Goal: Task Accomplishment & Management: Manage account settings

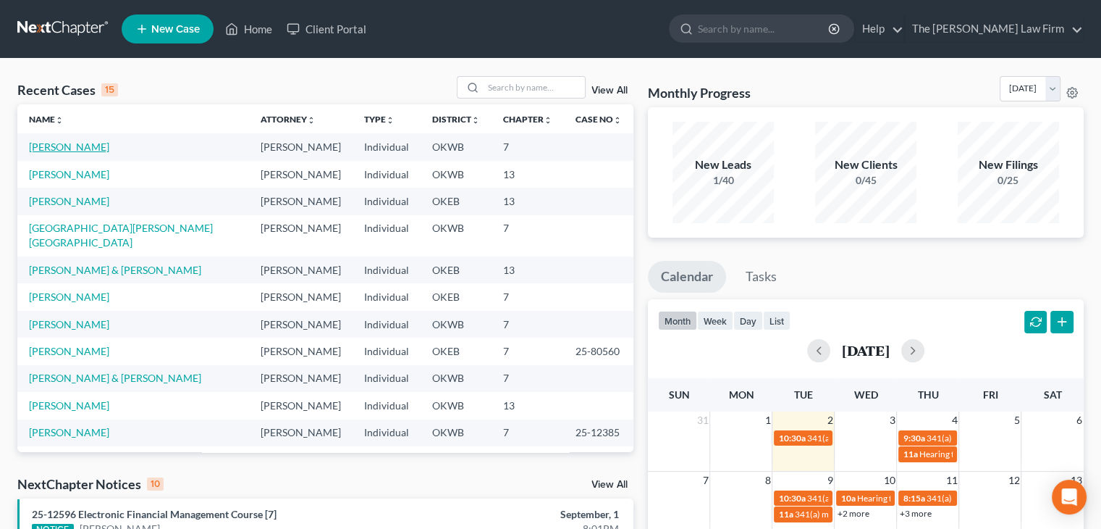
click at [65, 147] on link "[PERSON_NAME]" at bounding box center [69, 146] width 80 height 12
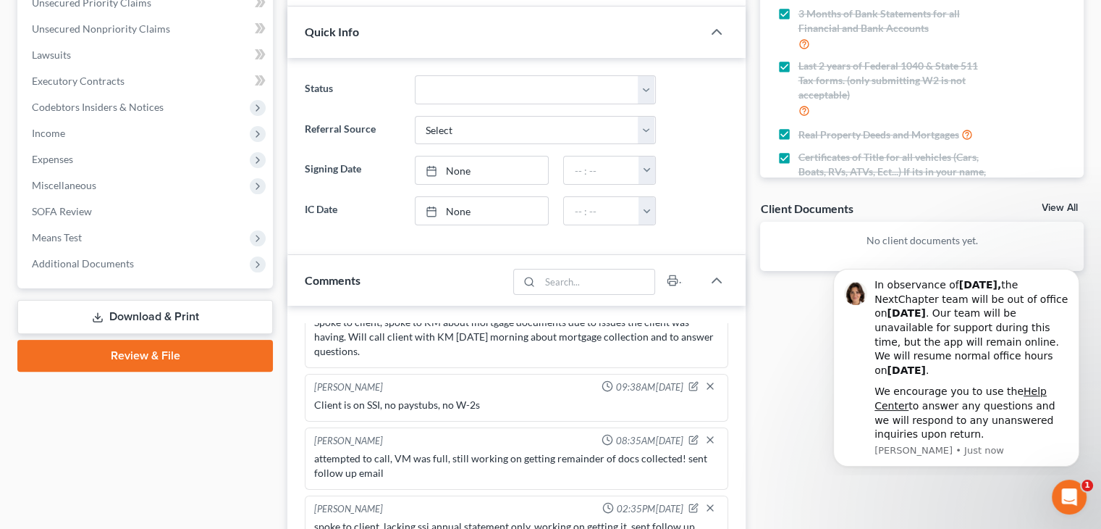
scroll to position [434, 0]
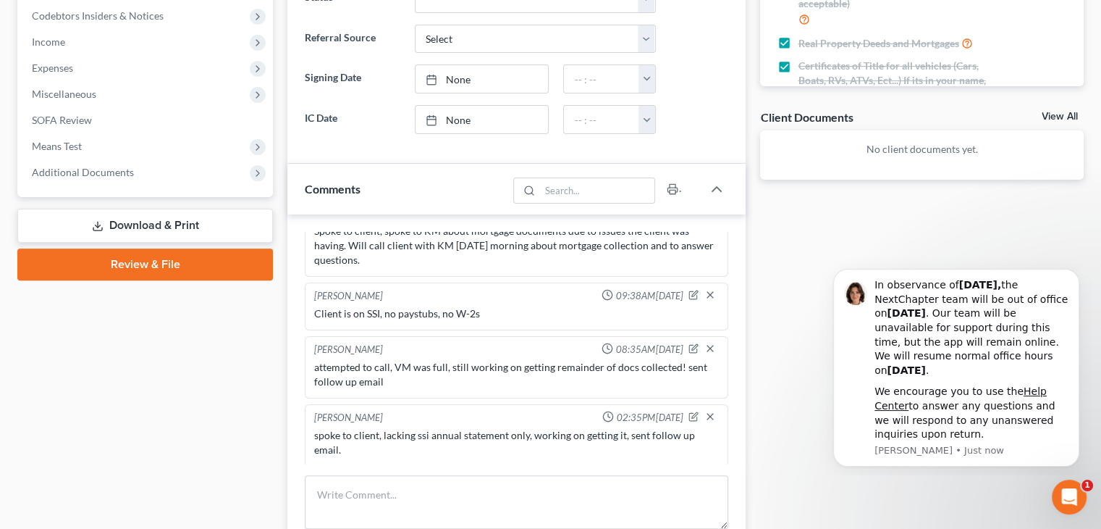
click at [376, 432] on div "spoke to client, lacking ssi annual statement only, working on getting it, sent…" at bounding box center [516, 442] width 405 height 29
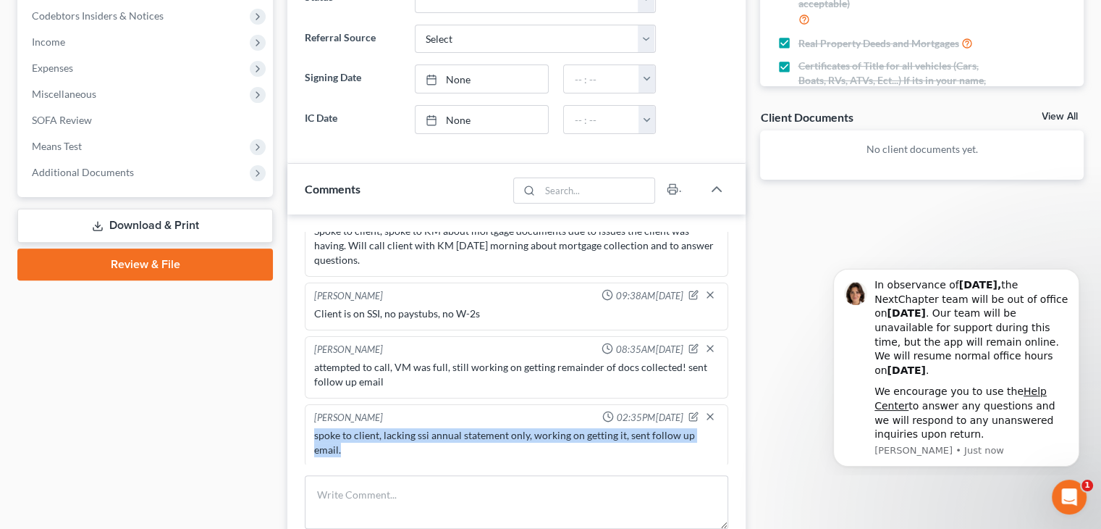
click at [376, 432] on div "spoke to client, lacking ssi annual statement only, working on getting it, sent…" at bounding box center [516, 442] width 405 height 29
copy div "spoke to client, lacking ssi annual statement only, working on getting it, sent…"
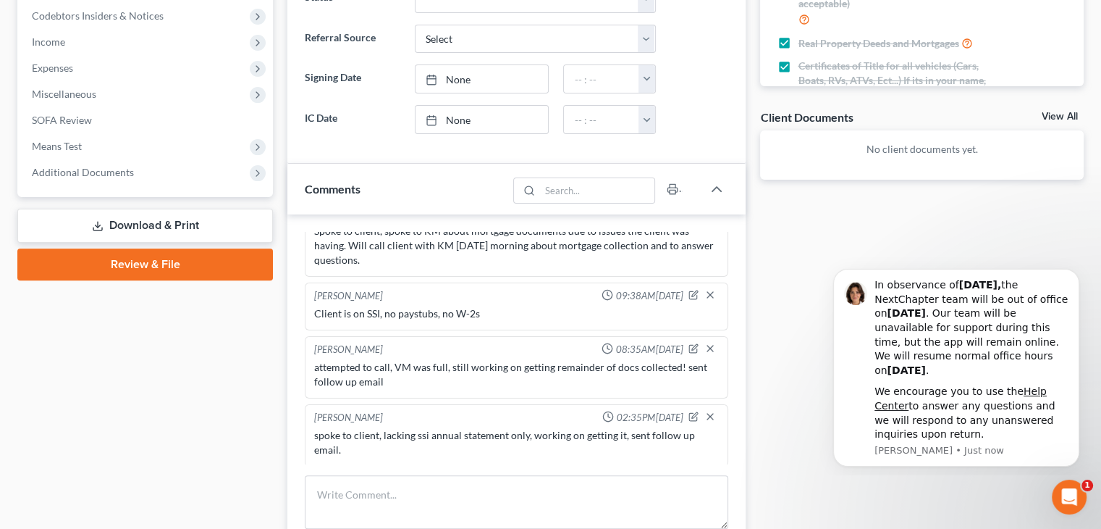
click at [390, 471] on div "[PERSON_NAME] 01:39PM[DATE] Ch & district not conf. [PERSON_NAME] 02:25PM[DATE]…" at bounding box center [516, 401] width 458 height 374
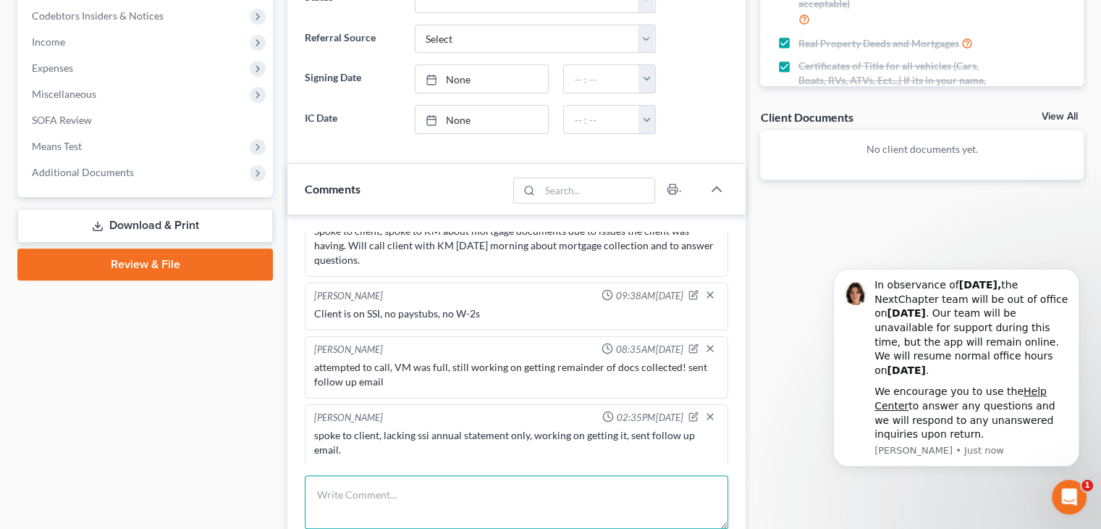
click at [388, 481] on textarea at bounding box center [517, 502] width 424 height 54
paste textarea "spoke to client, lacking ssi annual statement only, working on getting it, sent…"
click at [384, 493] on textarea "spoke to client, lacking ssi annual statement only, working on getting it, sent…" at bounding box center [517, 502] width 424 height 54
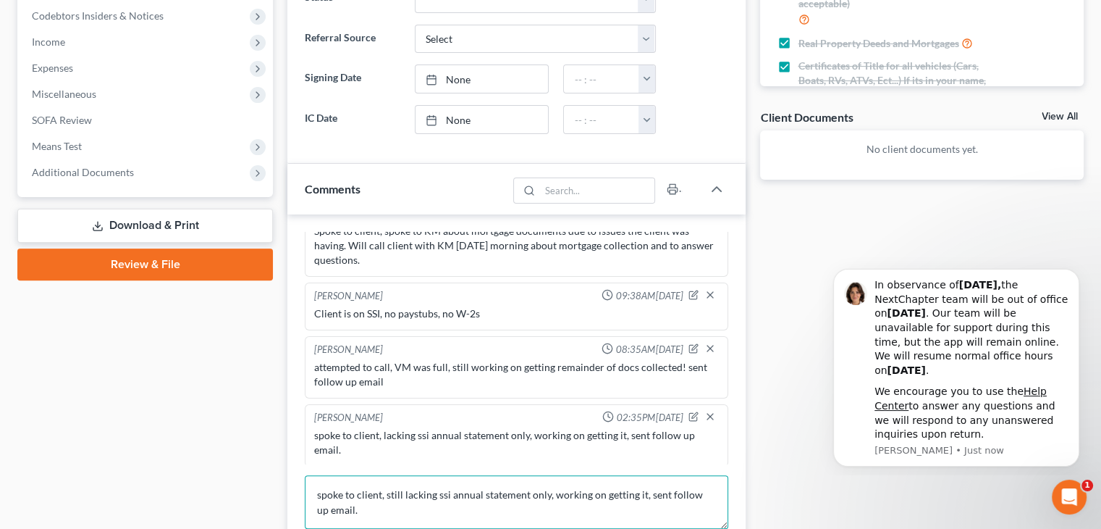
drag, startPoint x: 551, startPoint y: 490, endPoint x: 643, endPoint y: 487, distance: 92.0
click at [643, 487] on textarea "spoke to client, still lacking ssi annual statement only, working on getting it…" at bounding box center [517, 502] width 424 height 54
drag, startPoint x: 716, startPoint y: 511, endPoint x: 689, endPoint y: 506, distance: 28.0
click at [717, 511] on textarea "spoke to client, still lacking ssi annual statement only, sent follow up email." at bounding box center [517, 502] width 424 height 54
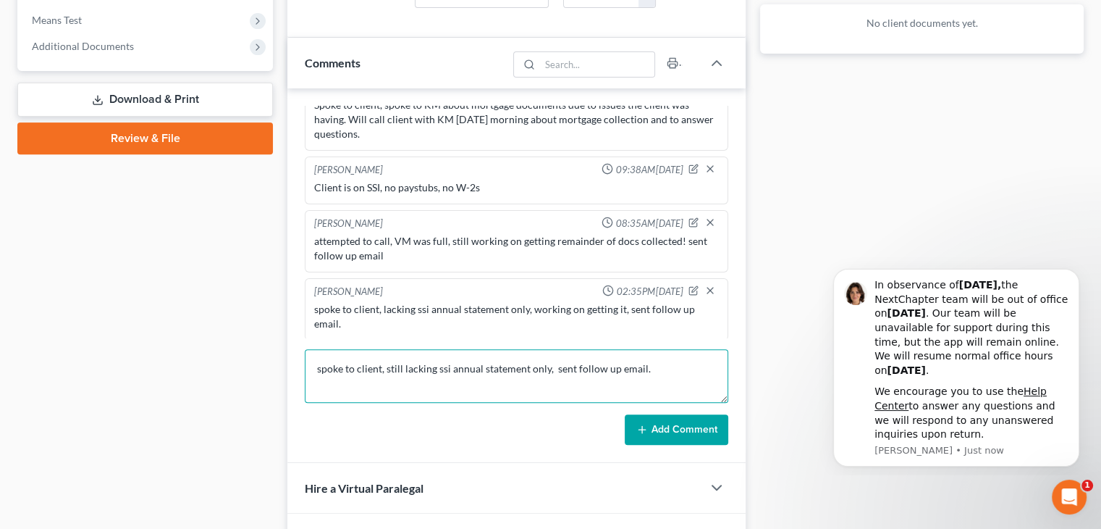
scroll to position [579, 0]
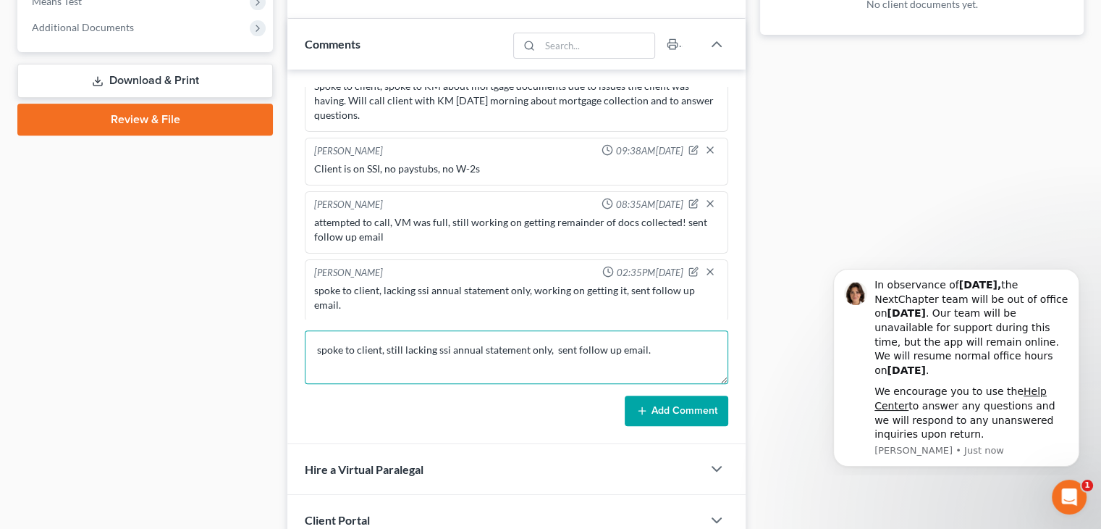
type textarea "spoke to client, still lacking ssi annual statement only, sent follow up email."
click at [671, 412] on button "Add Comment" at bounding box center [677, 410] width 104 height 30
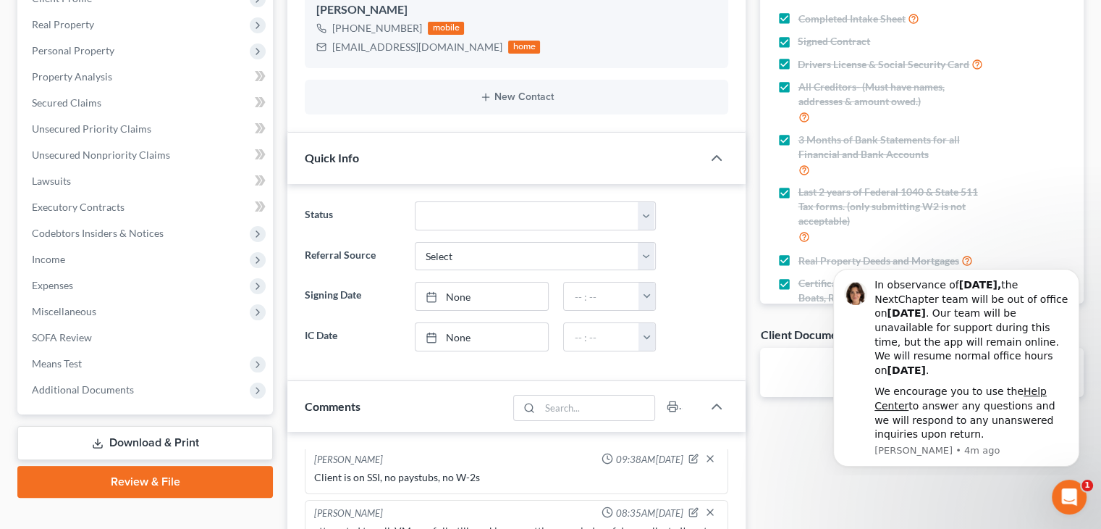
scroll to position [0, 0]
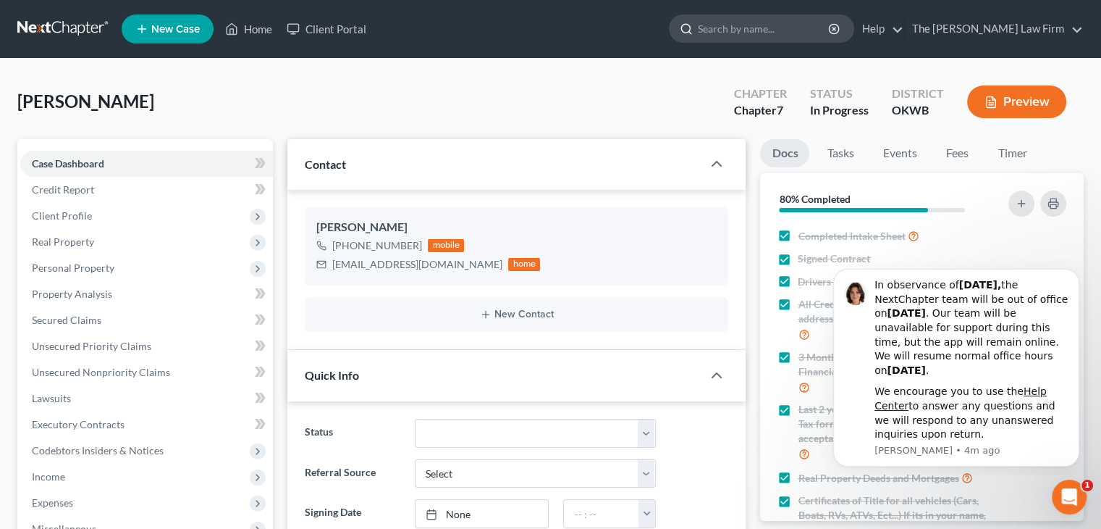
click at [779, 28] on input "search" at bounding box center [764, 28] width 132 height 27
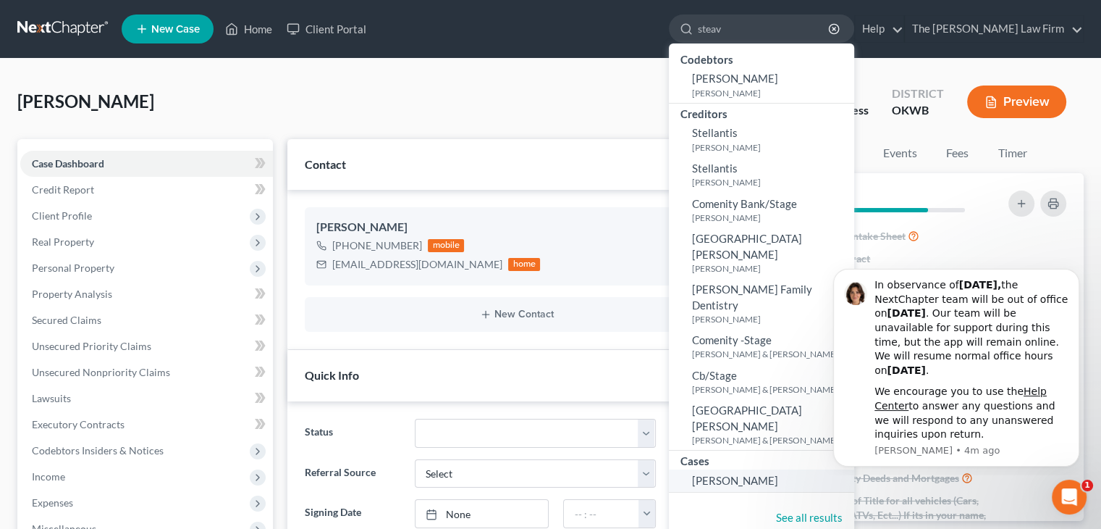
type input "steav"
click at [778, 474] on span "[PERSON_NAME]" at bounding box center [735, 480] width 86 height 13
select select "1"
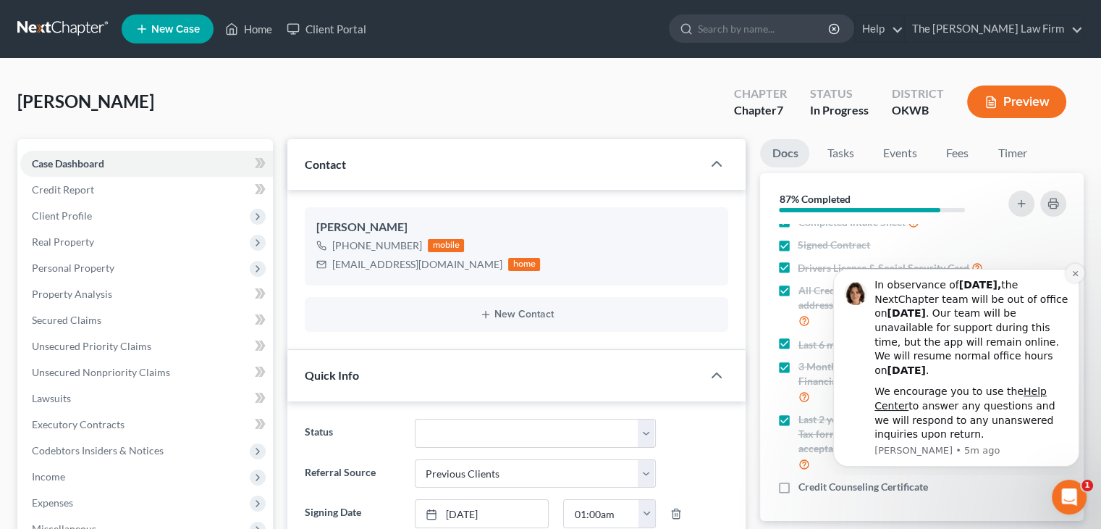
click at [1077, 269] on icon "Dismiss notification" at bounding box center [1076, 273] width 8 height 8
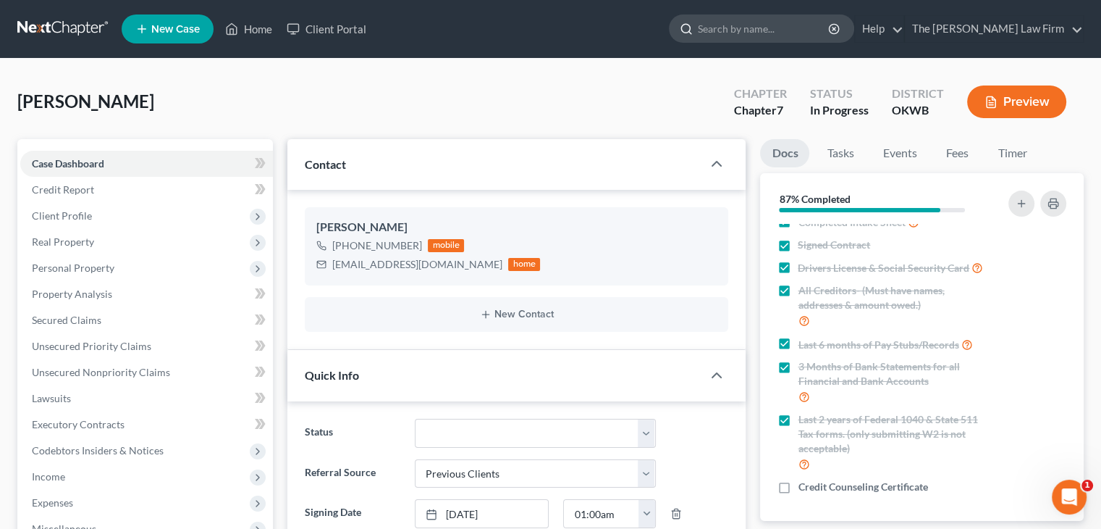
click at [830, 42] on div at bounding box center [761, 28] width 185 height 28
click at [830, 38] on input "search" at bounding box center [764, 28] width 132 height 27
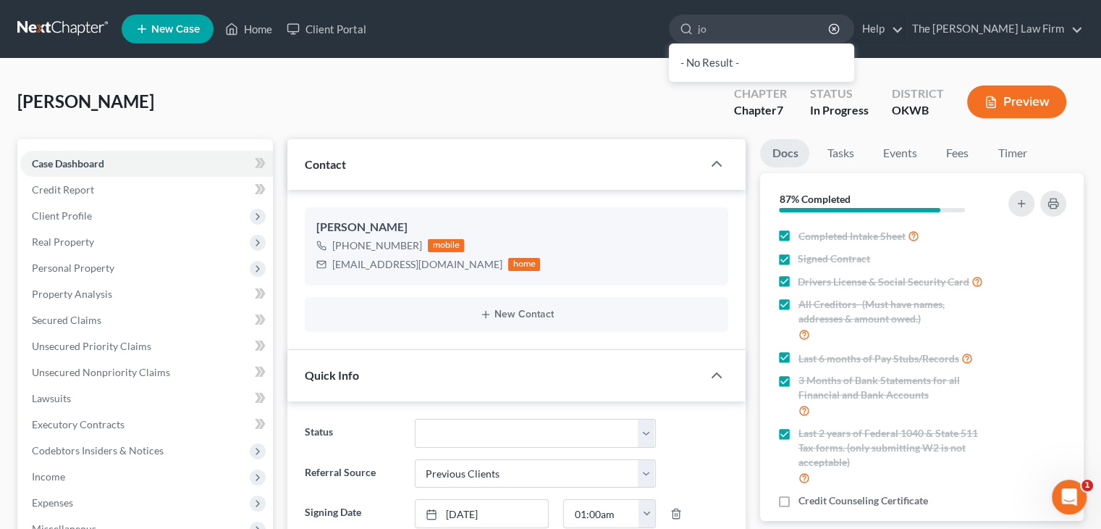
type input "j"
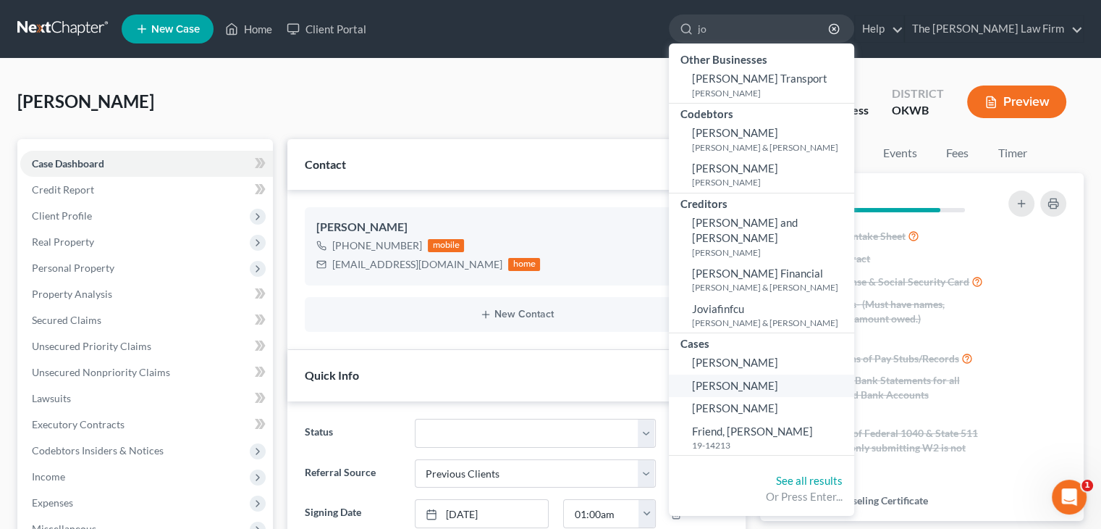
type input "jo"
click at [778, 383] on span "[PERSON_NAME]" at bounding box center [735, 385] width 86 height 13
select select "6"
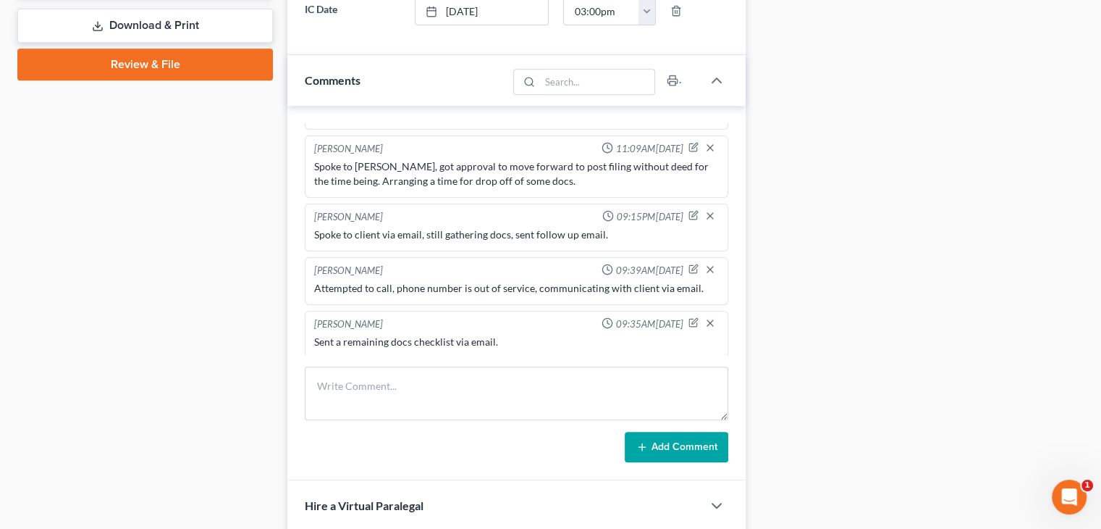
scroll to position [724, 0]
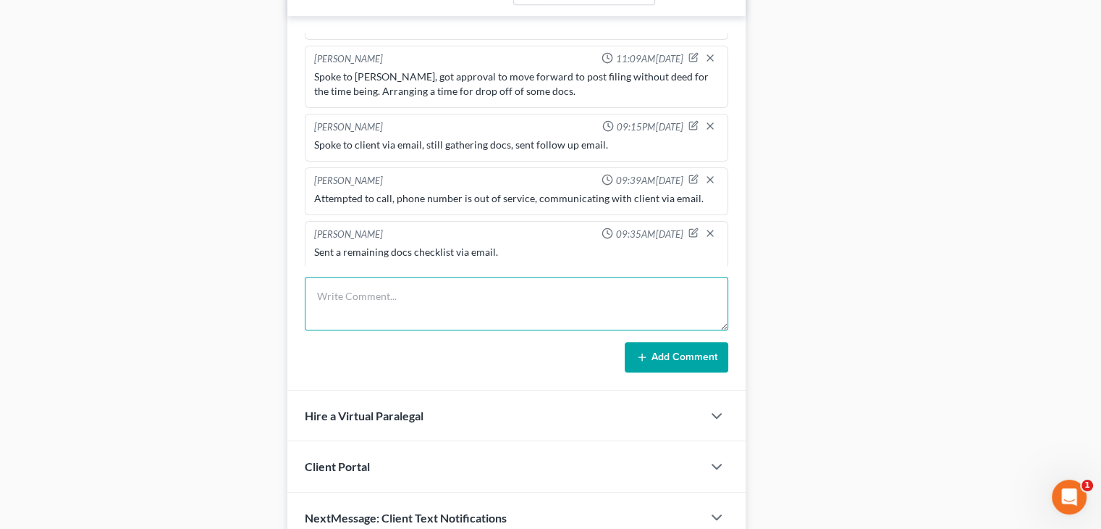
click at [534, 302] on textarea at bounding box center [517, 304] width 424 height 54
type textarea "A"
type textarea "Attempted to call, went to VM, sent follow up email!"
click at [657, 350] on button "Add Comment" at bounding box center [677, 357] width 104 height 30
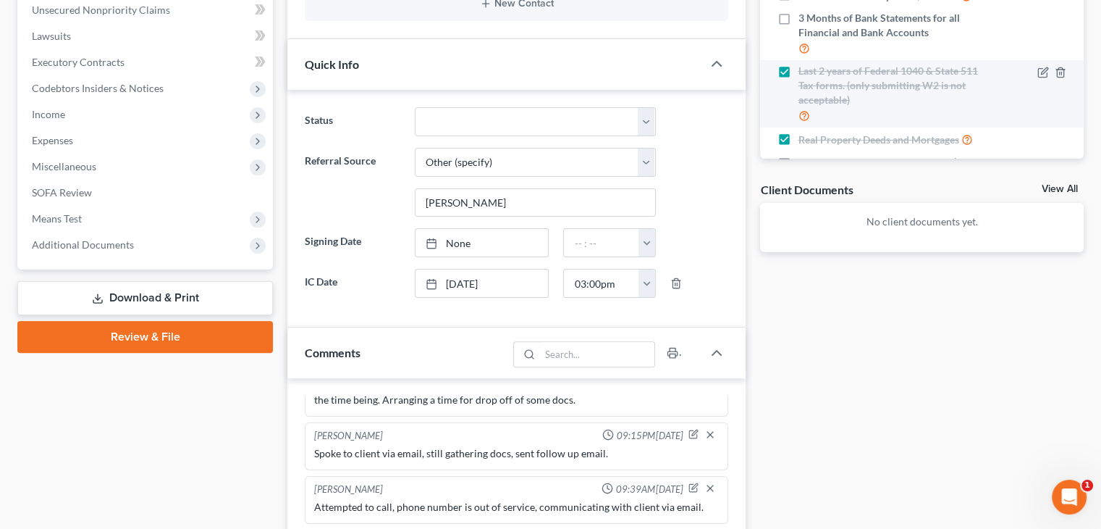
scroll to position [0, 0]
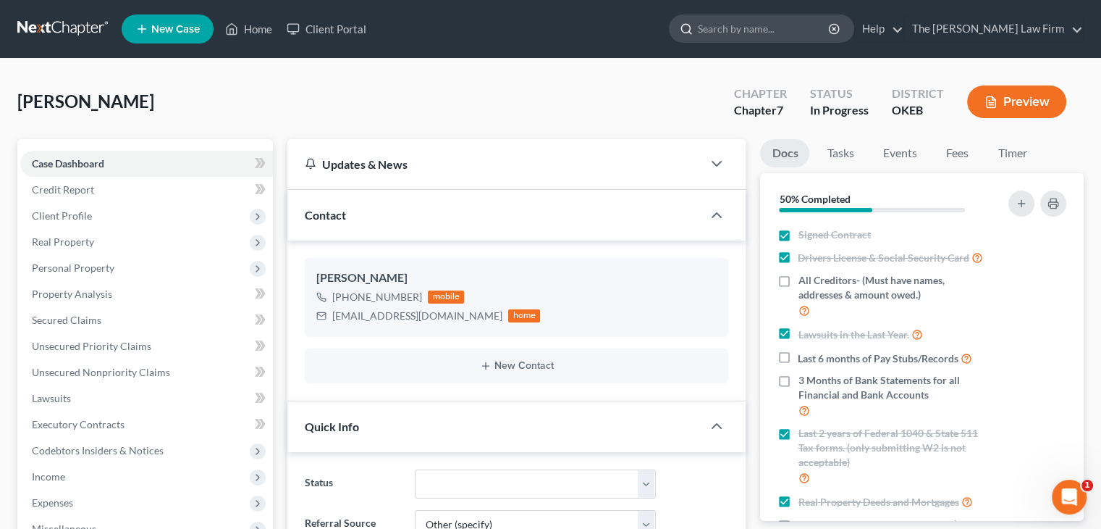
click at [830, 24] on input "search" at bounding box center [764, 28] width 132 height 27
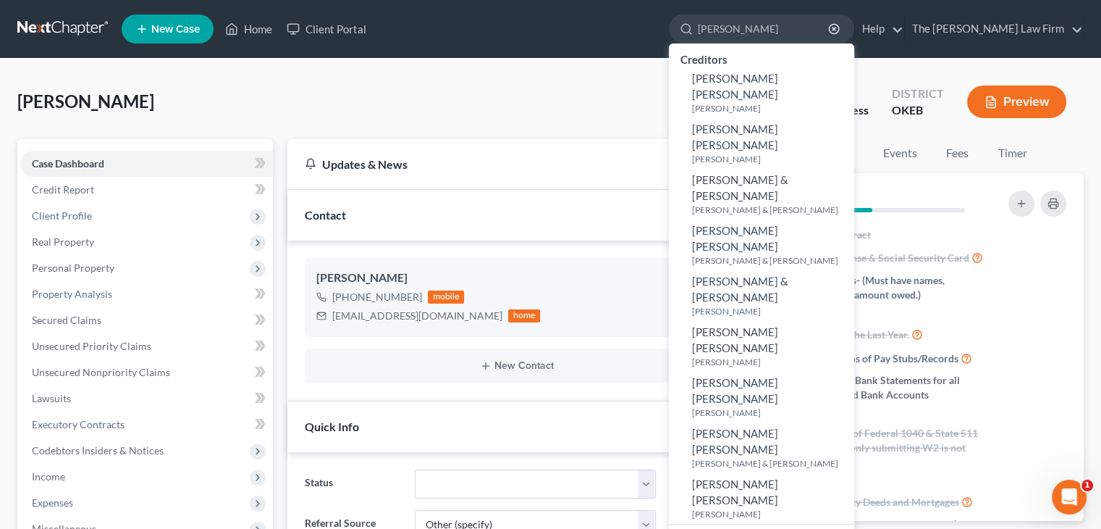
type input "[PERSON_NAME]"
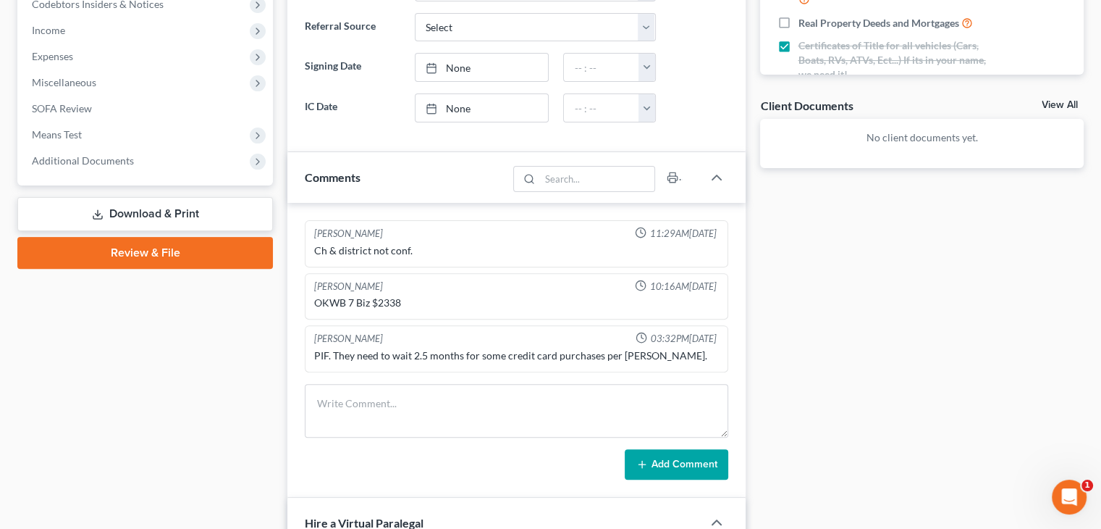
scroll to position [458, 0]
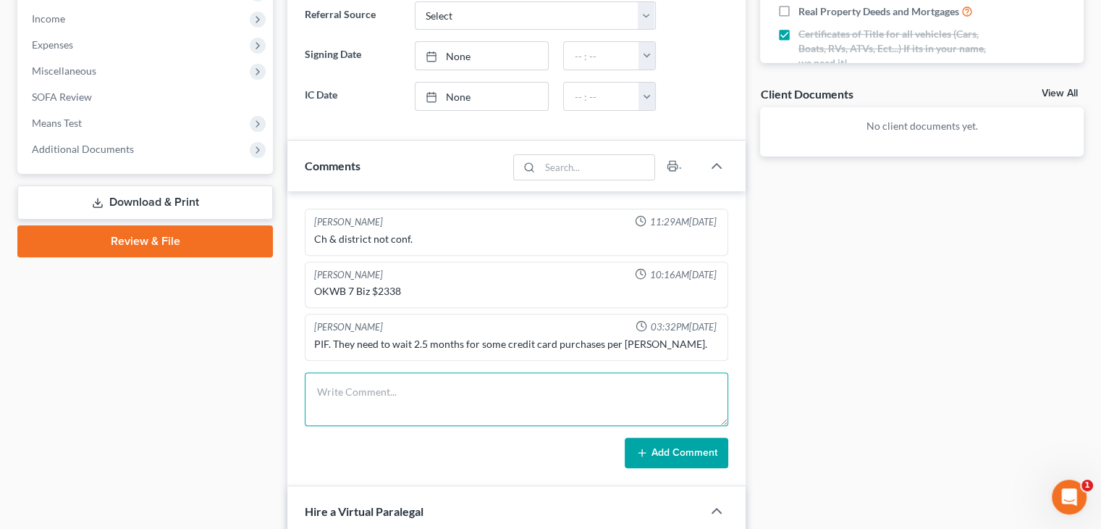
click at [366, 388] on textarea at bounding box center [517, 399] width 424 height 54
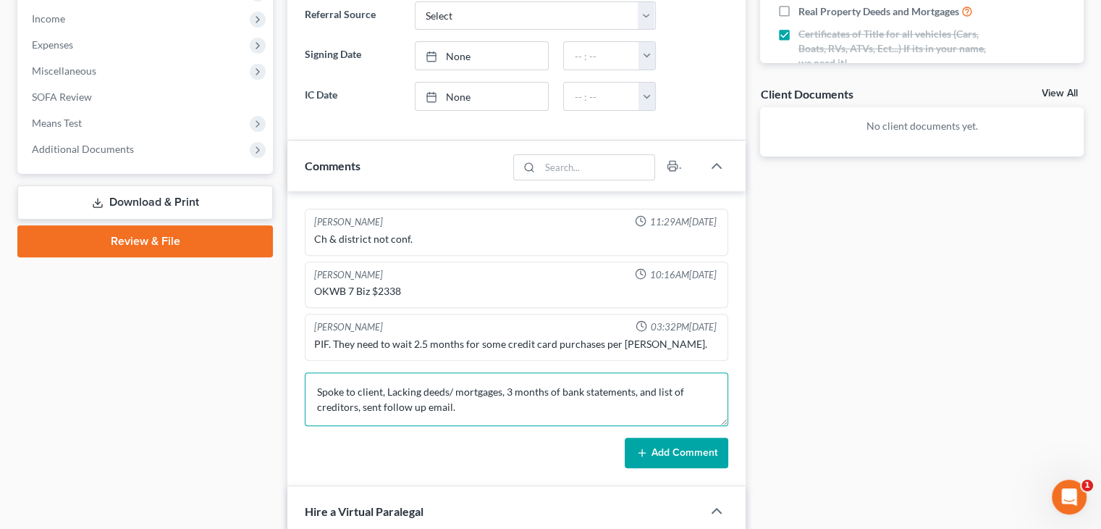
click at [356, 406] on textarea "Spoke to client, Lacking deeds/ mortgages, 3 months of bank statements, and lis…" at bounding box center [517, 399] width 424 height 54
click at [361, 408] on textarea "Spoke to client, Lacking deeds/ mortgages, 3 months of bank statements, and lis…" at bounding box center [517, 399] width 424 height 54
type textarea "Spoke to client, Lacking deeds/ mortgages, 3 months of bank statements, and lis…"
click at [671, 457] on button "Add Comment" at bounding box center [677, 452] width 104 height 30
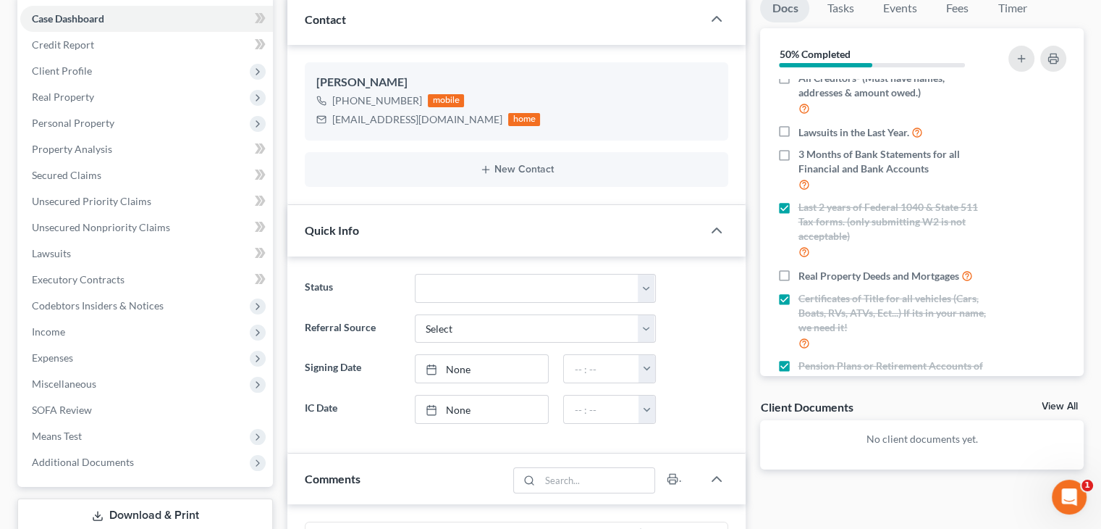
scroll to position [0, 0]
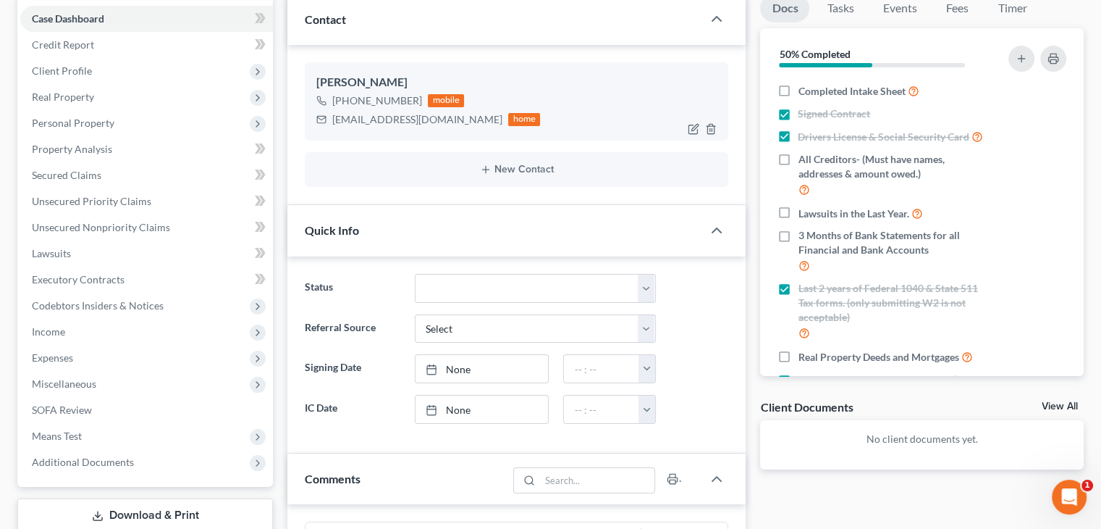
click at [413, 113] on div "[EMAIL_ADDRESS][DOMAIN_NAME]" at bounding box center [417, 119] width 170 height 14
click at [413, 117] on div "[EMAIL_ADDRESS][DOMAIN_NAME]" at bounding box center [417, 119] width 170 height 14
copy div "[EMAIL_ADDRESS][DOMAIN_NAME]"
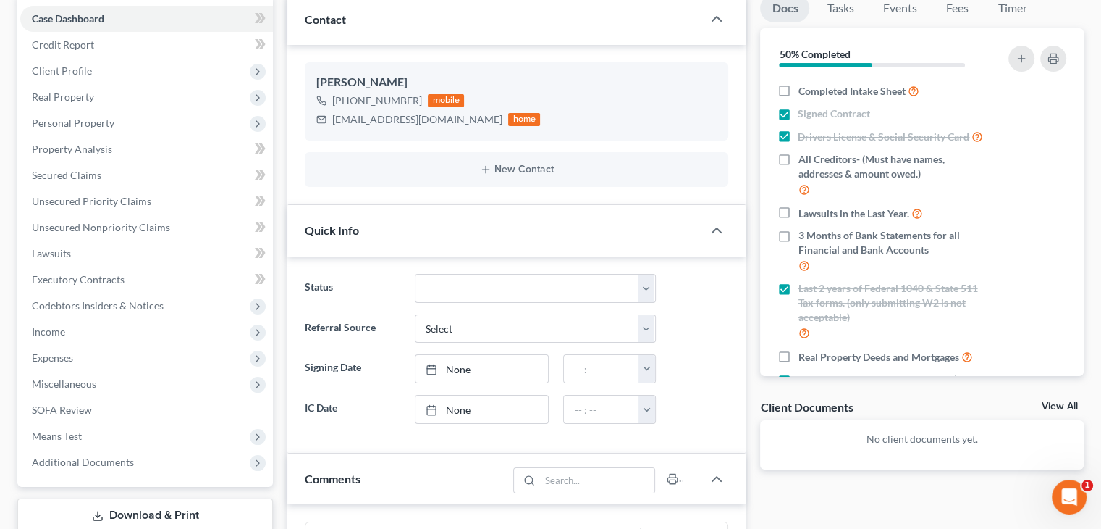
click at [403, 177] on div "New Contact" at bounding box center [517, 169] width 424 height 35
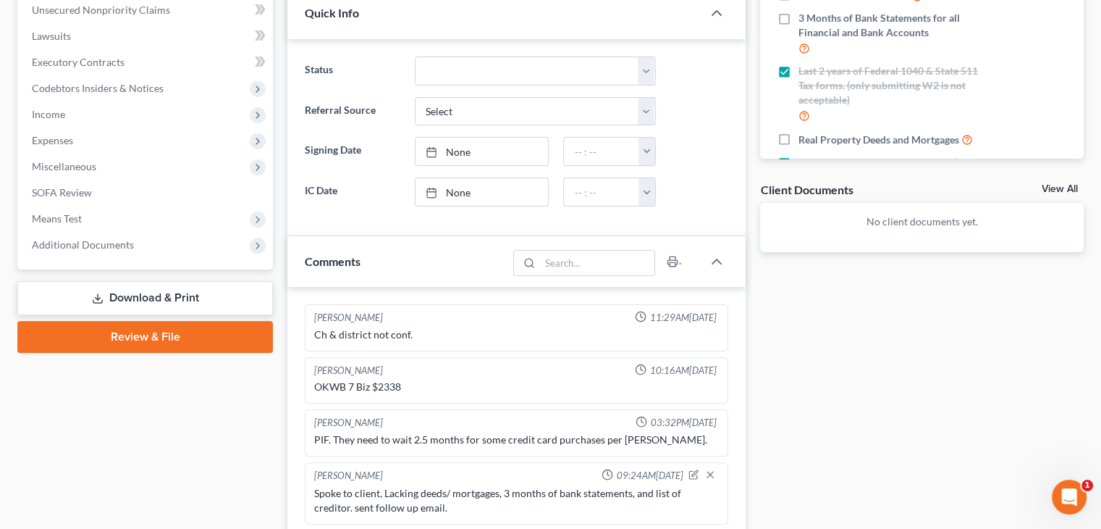
scroll to position [579, 0]
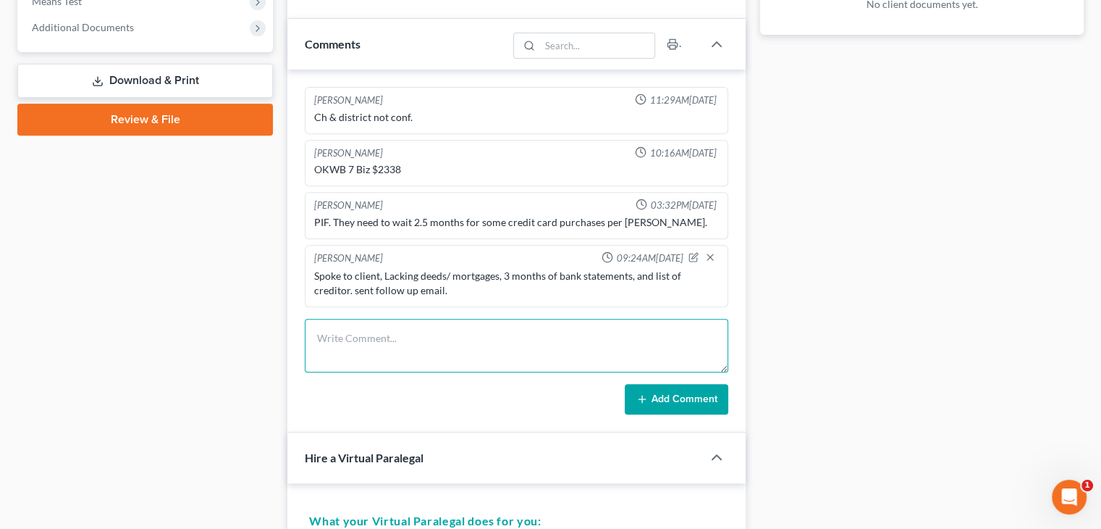
click at [417, 345] on textarea at bounding box center [517, 346] width 424 height 54
click at [411, 337] on textarea "Spoke to client, still need docs, sent follow up email" at bounding box center [517, 346] width 424 height 54
click at [573, 347] on textarea "Spoke to client, still gathering docs, sent follow up email" at bounding box center [517, 346] width 424 height 54
type textarea "Spoke to client, still gathering docs, sent follow up email"
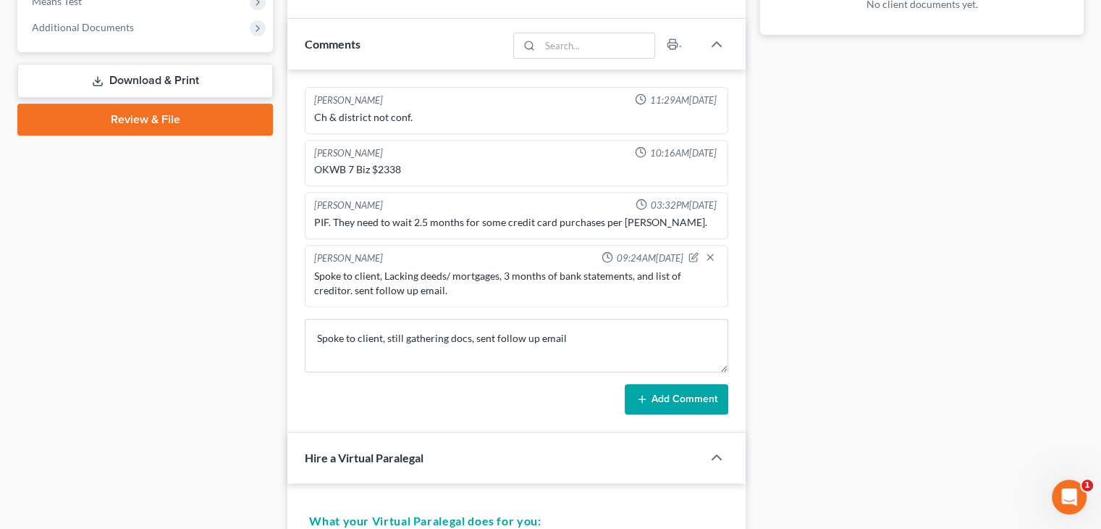
click at [671, 406] on button "Add Comment" at bounding box center [677, 399] width 104 height 30
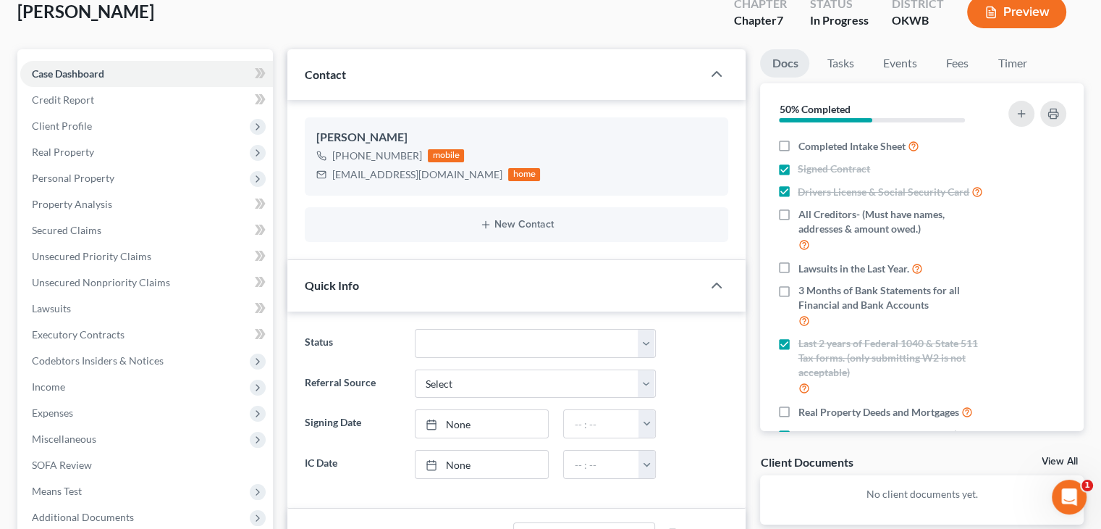
scroll to position [0, 0]
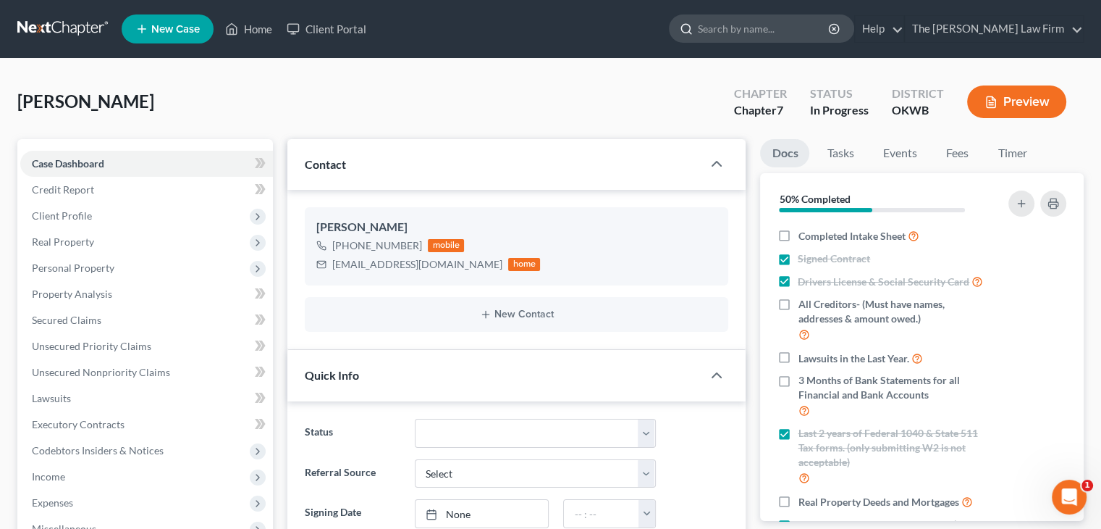
click at [782, 35] on input "search" at bounding box center [764, 28] width 132 height 27
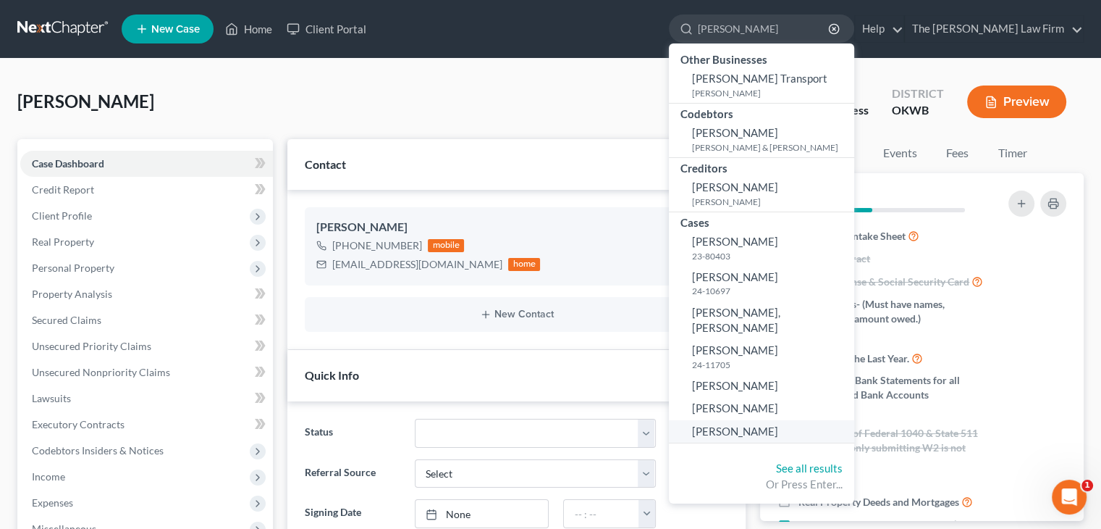
type input "[PERSON_NAME]"
click at [778, 424] on span "[PERSON_NAME]" at bounding box center [735, 430] width 86 height 13
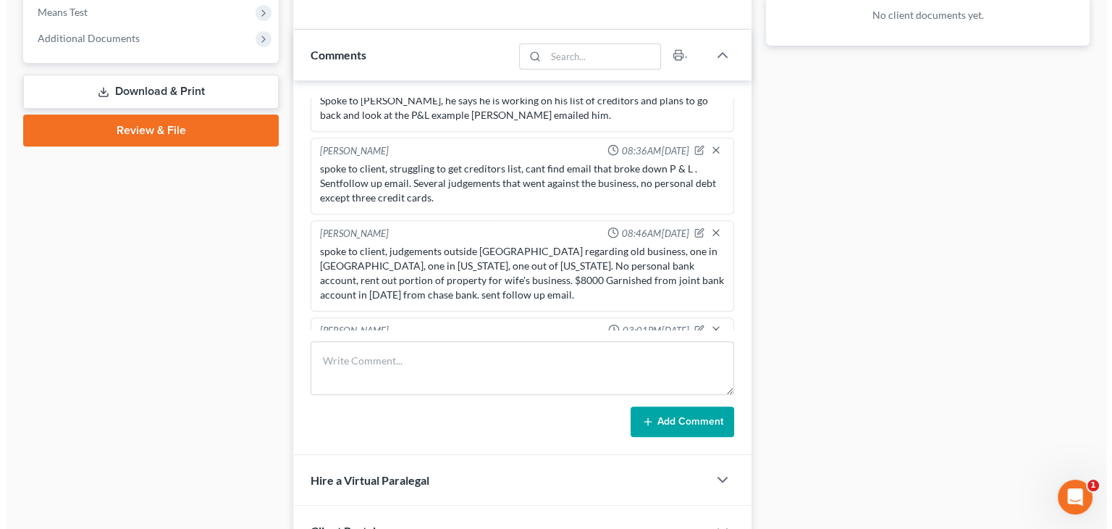
scroll to position [579, 0]
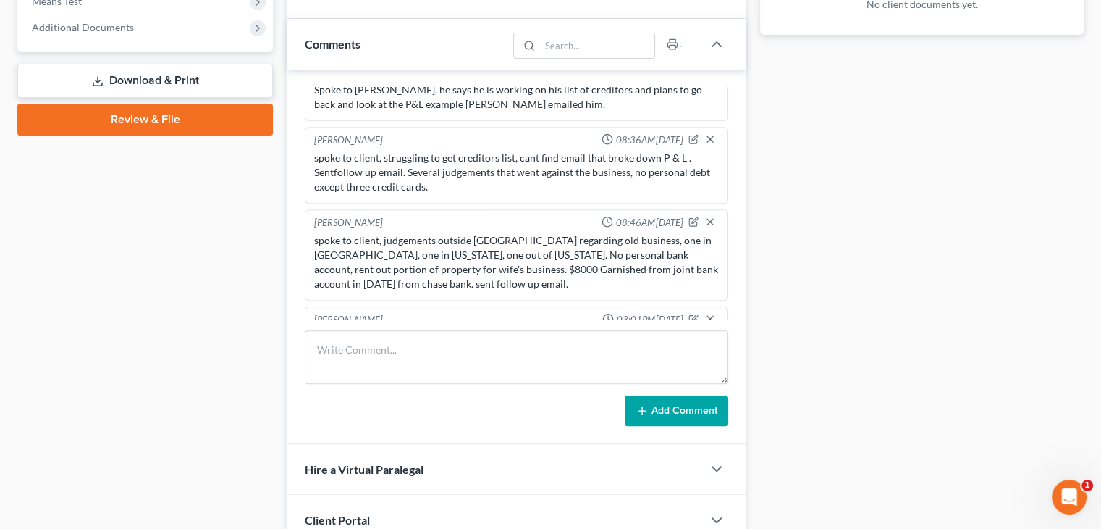
click at [526, 327] on div "spoke to client, getting P&L together , creditors list, 6 months of pay stateme…" at bounding box center [516, 337] width 411 height 20
copy div "spoke to client, getting P&L together , creditors list, 6 months of pay stateme…"
click at [454, 339] on textarea at bounding box center [517, 357] width 424 height 54
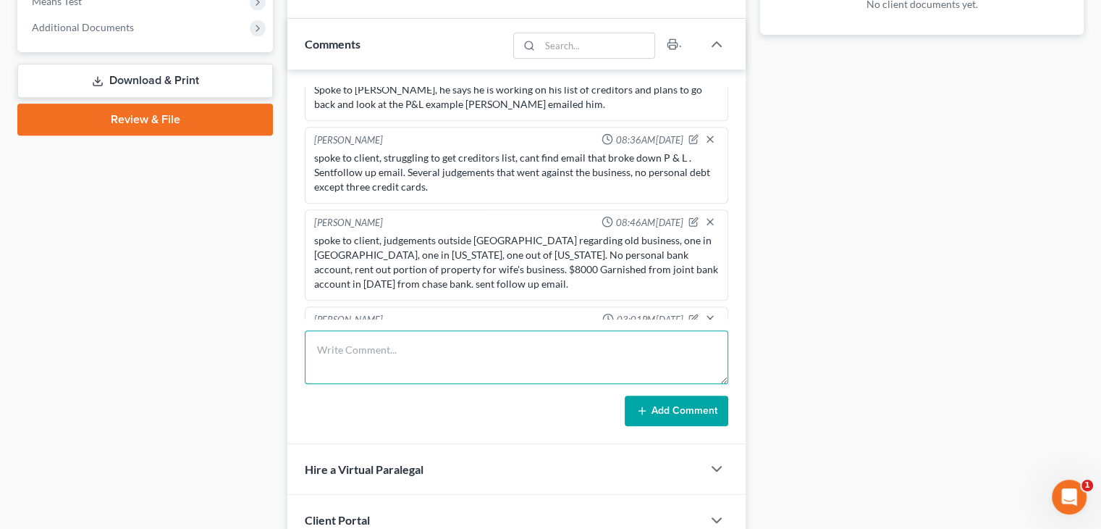
paste textarea "spoke to client, getting P&L together , creditors list, 6 months of pay stateme…"
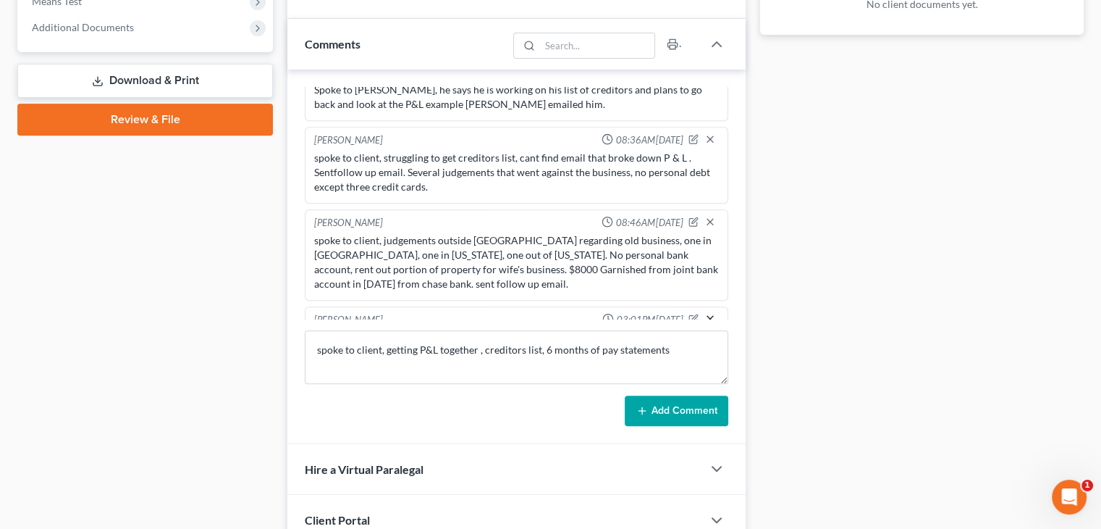
click at [704, 313] on icon "button" at bounding box center [710, 319] width 12 height 12
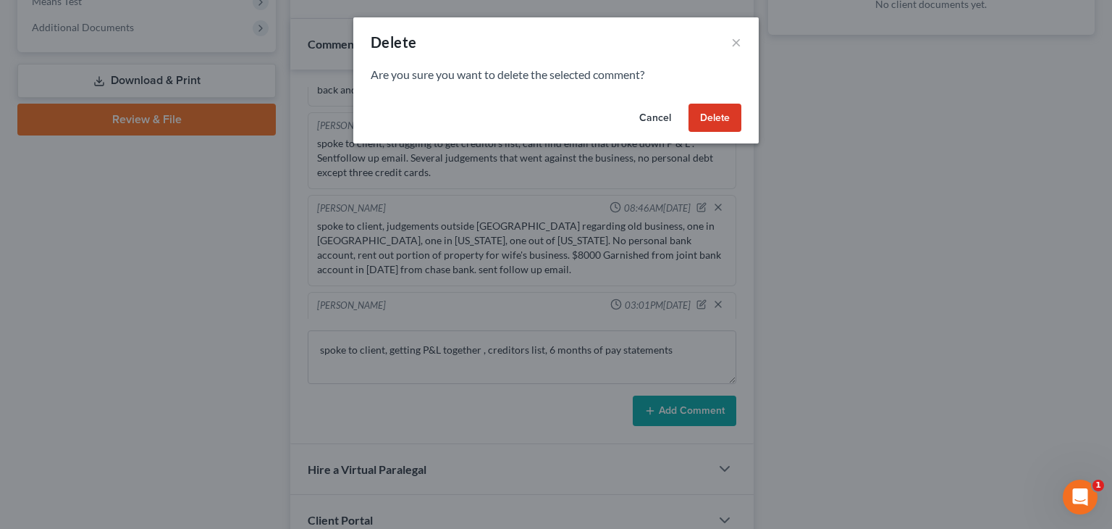
click at [725, 119] on button "Delete" at bounding box center [715, 118] width 53 height 29
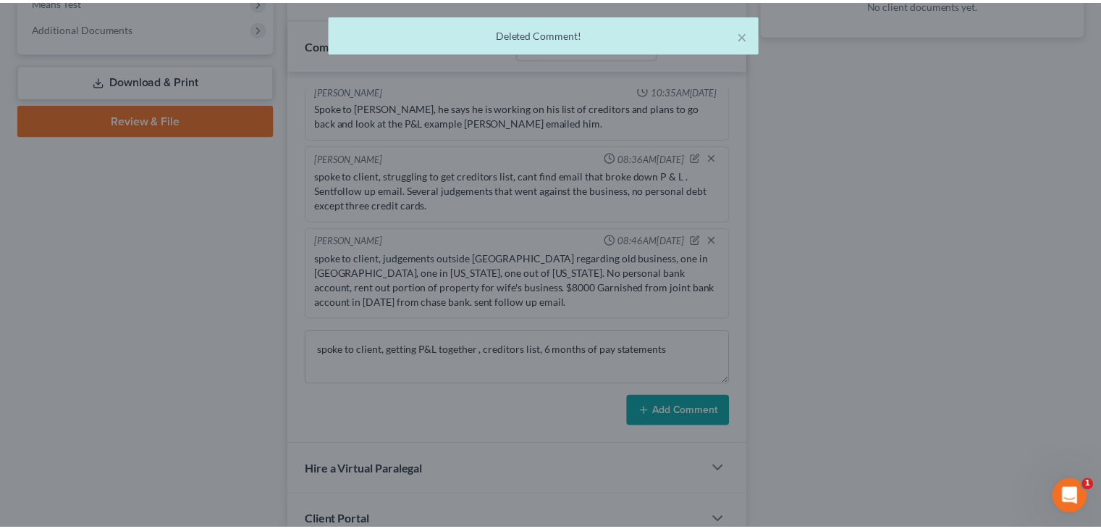
scroll to position [1046, 0]
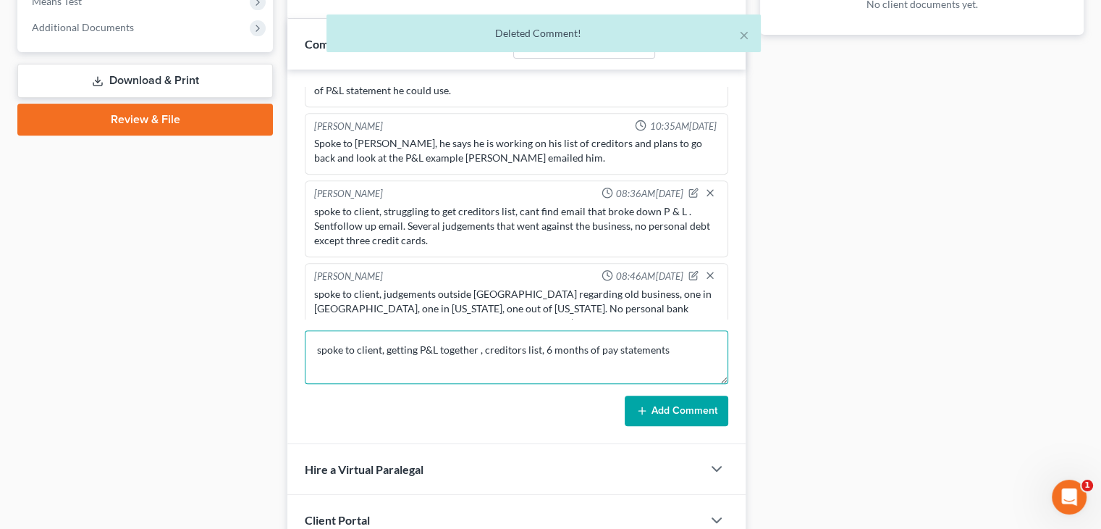
click at [682, 356] on textarea "spoke to client, getting P&L together , creditors list, 6 months of pay stateme…" at bounding box center [517, 357] width 424 height 54
click at [689, 344] on textarea "spoke to client, getting P&L together , creditors list, 6 months of pay stateme…" at bounding box center [517, 357] width 424 height 54
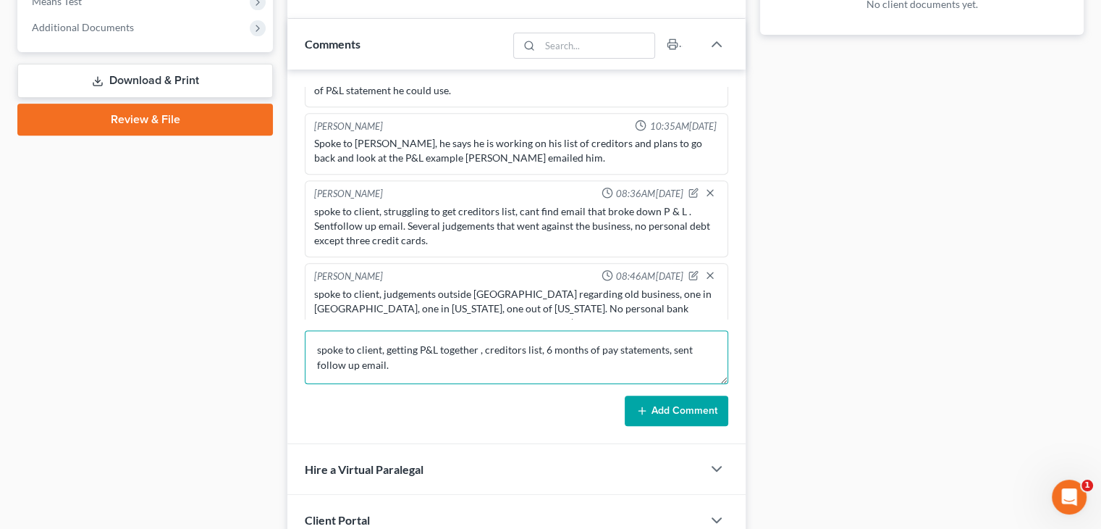
type textarea "spoke to client, getting P&L together , creditors list, 6 months of pay stateme…"
click at [704, 411] on button "Add Comment" at bounding box center [677, 410] width 104 height 30
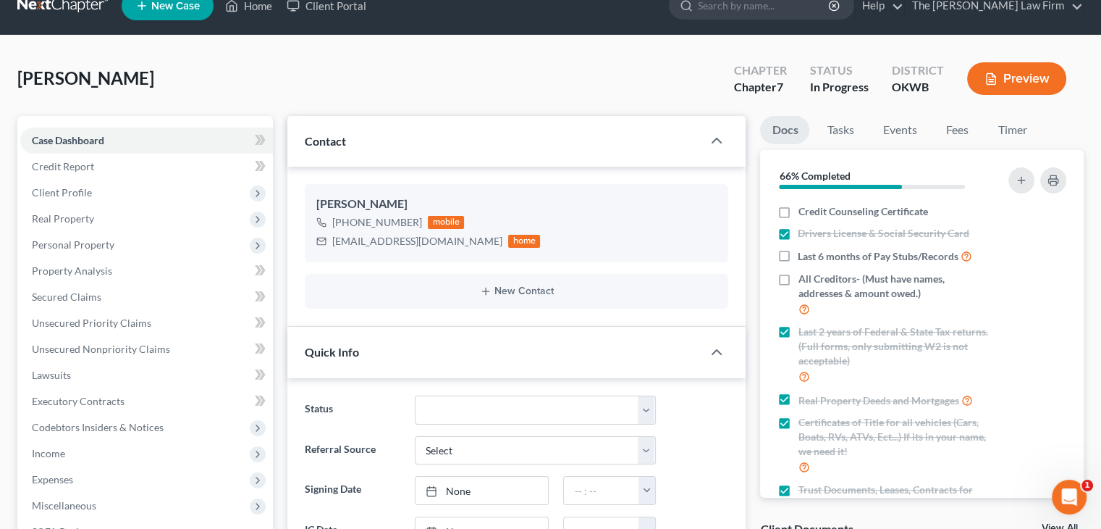
scroll to position [0, 0]
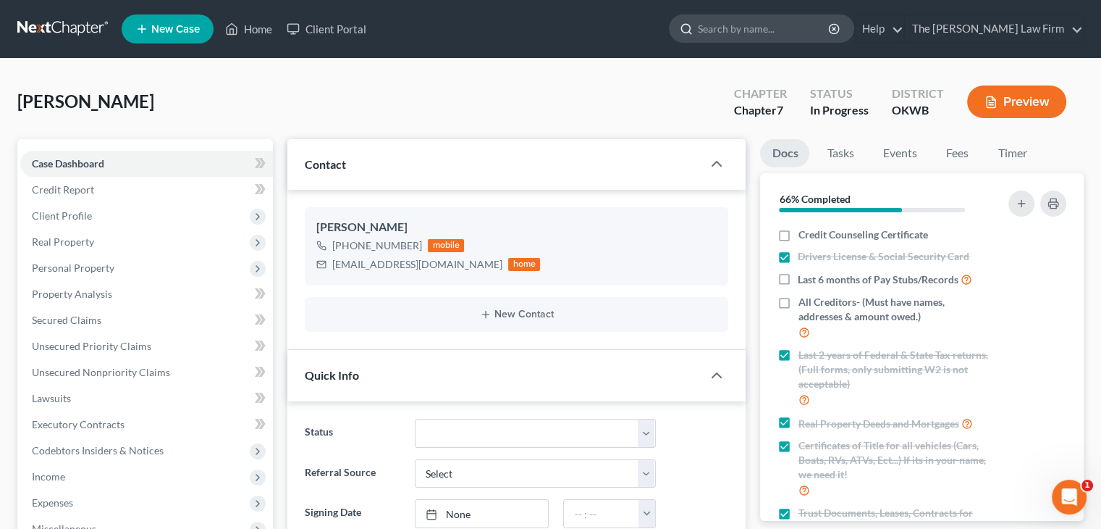
click at [776, 25] on input "search" at bounding box center [764, 28] width 132 height 27
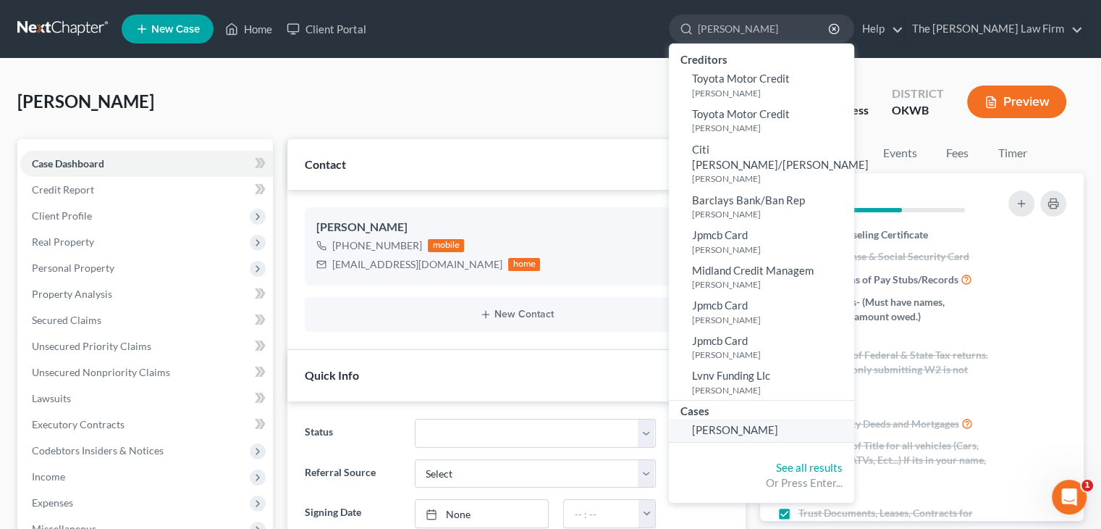
type input "[PERSON_NAME]"
click at [778, 423] on span "[PERSON_NAME]" at bounding box center [735, 429] width 86 height 13
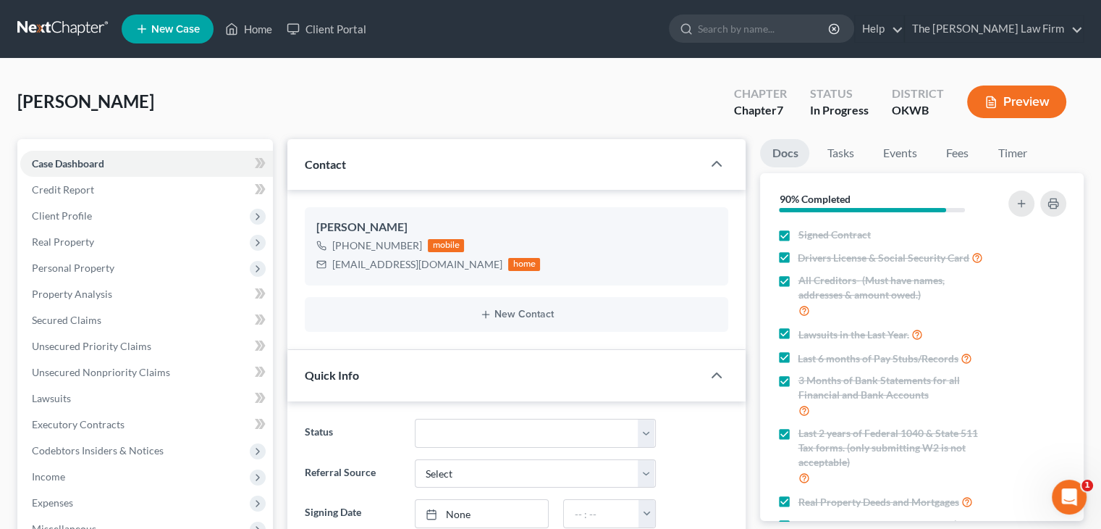
scroll to position [274, 0]
